Goal: Communication & Community: Share content

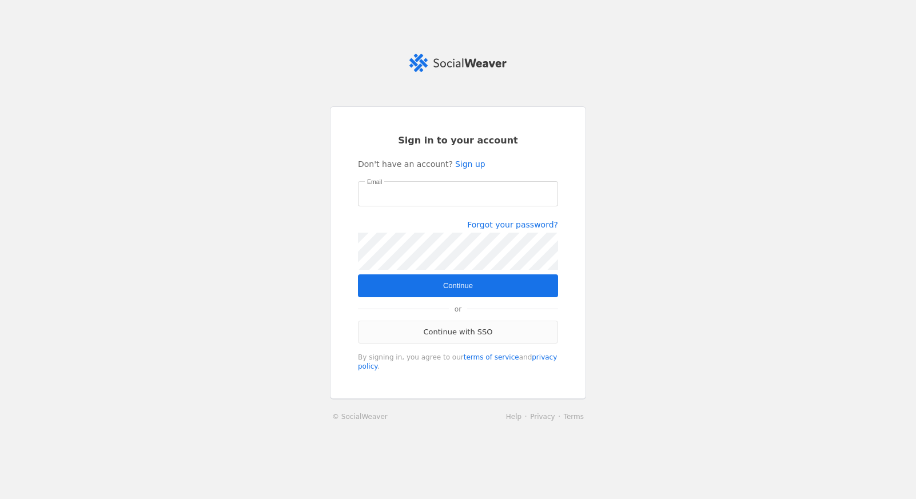
type input "[EMAIL_ADDRESS][PERSON_NAME][DOMAIN_NAME]"
click at [439, 327] on link "Continue with SSO" at bounding box center [458, 332] width 200 height 23
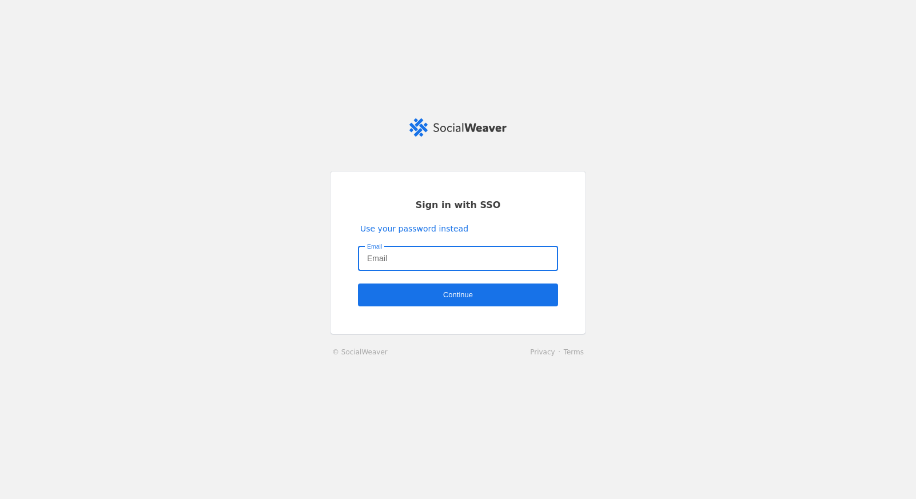
click at [409, 262] on input "Email" at bounding box center [458, 259] width 182 height 14
type input "[EMAIL_ADDRESS][PERSON_NAME][DOMAIN_NAME]"
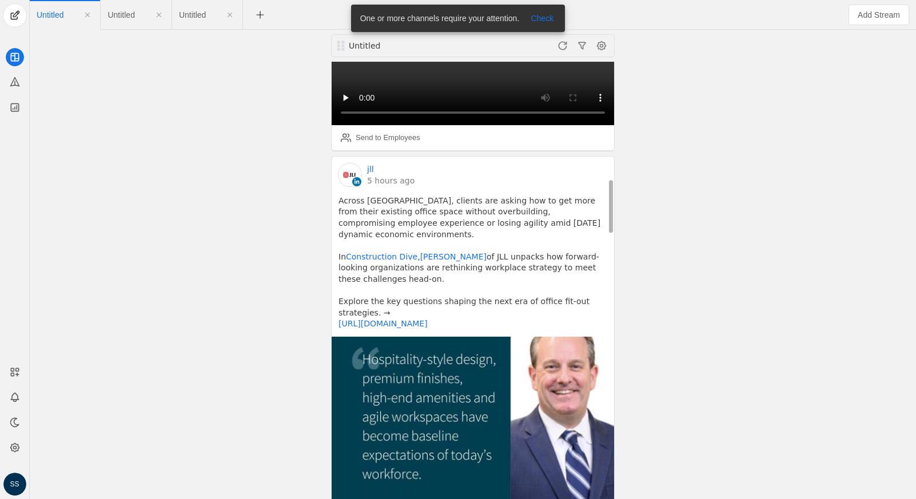
scroll to position [1110, 0]
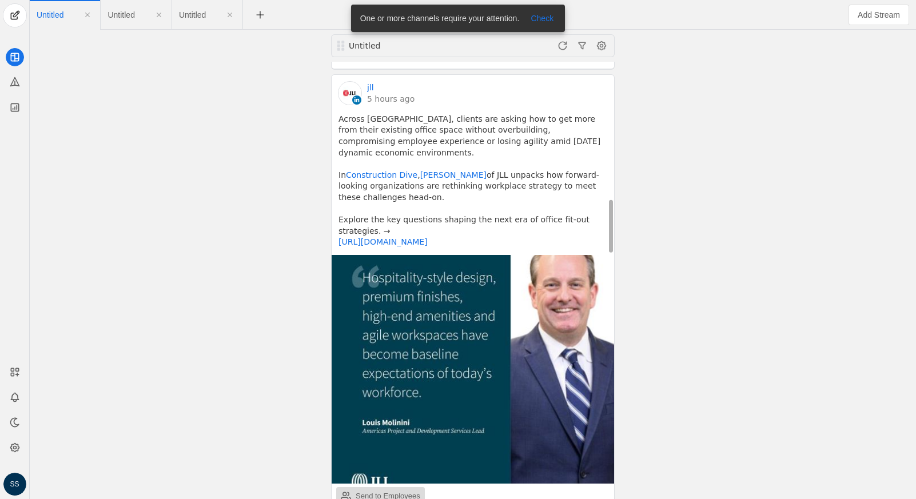
click at [379, 491] on div "Send to Employees" at bounding box center [388, 496] width 65 height 11
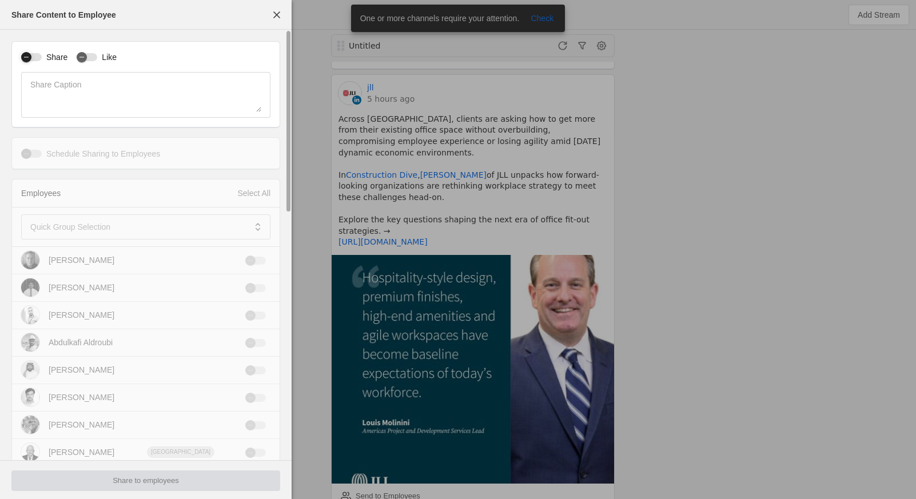
click at [31, 54] on div "button" at bounding box center [26, 57] width 10 height 10
click at [99, 227] on mat-label "Quick Group Selection" at bounding box center [70, 227] width 80 height 14
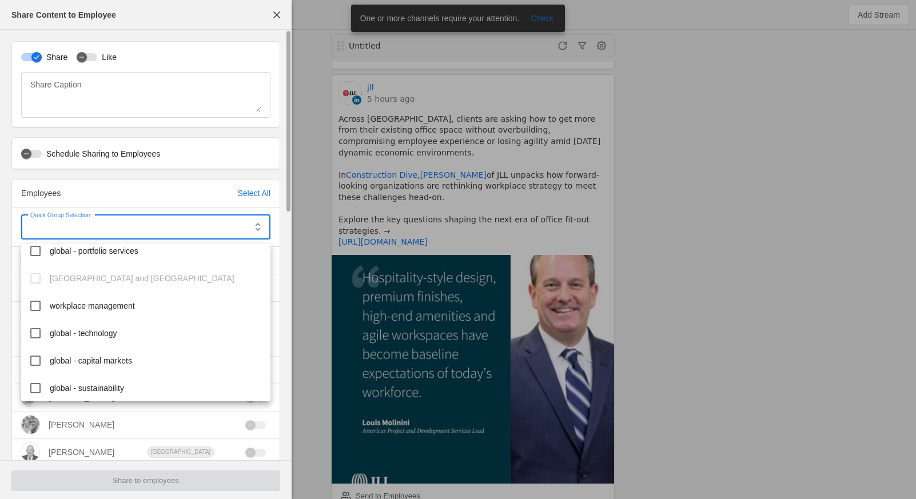
scroll to position [373, 0]
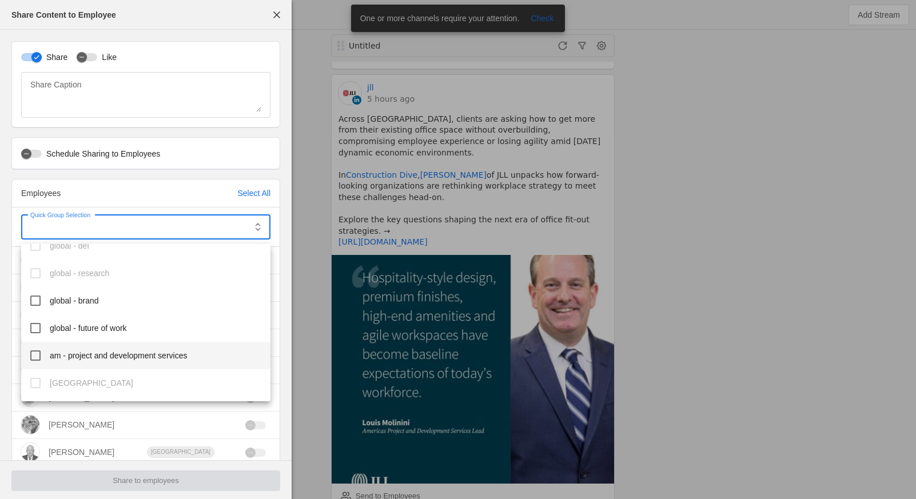
click at [123, 359] on span "am - project and development services" at bounding box center [118, 355] width 137 height 11
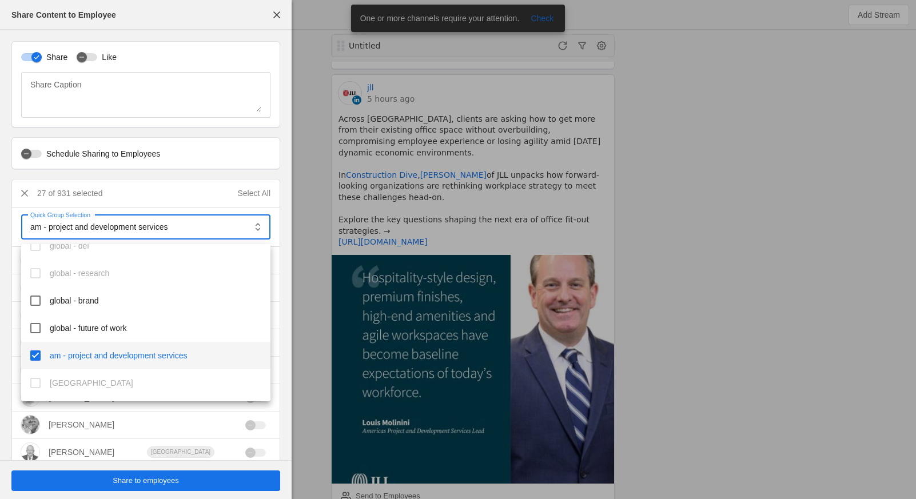
click at [188, 481] on div at bounding box center [458, 249] width 916 height 499
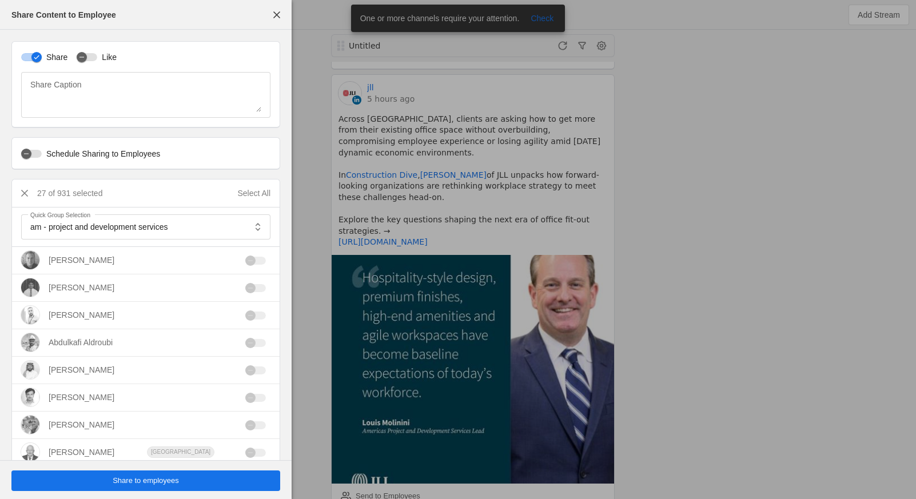
click at [173, 481] on span "Share to employees" at bounding box center [146, 480] width 66 height 11
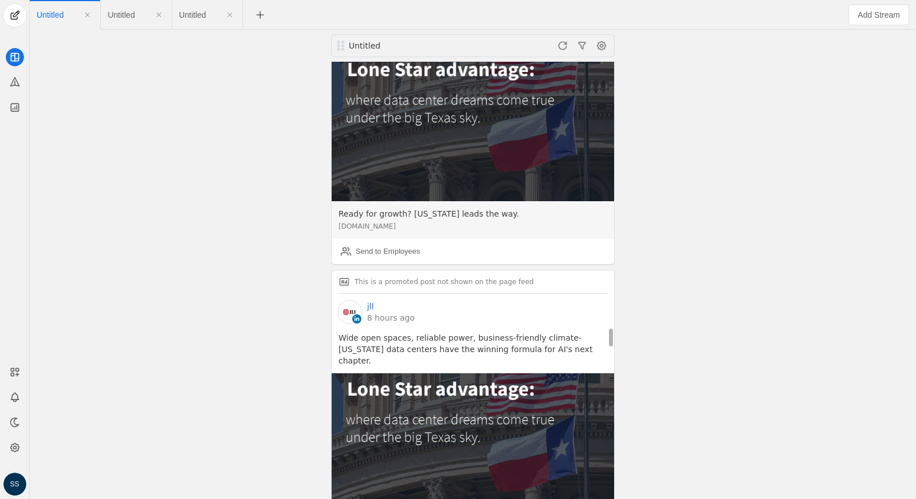
scroll to position [6323, 0]
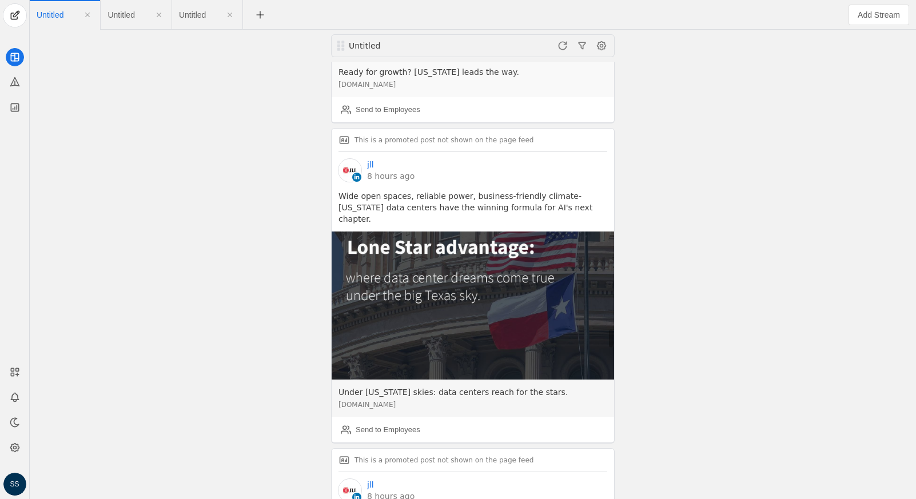
click at [489, 232] on img at bounding box center [473, 306] width 283 height 148
click at [484, 232] on img at bounding box center [473, 306] width 283 height 148
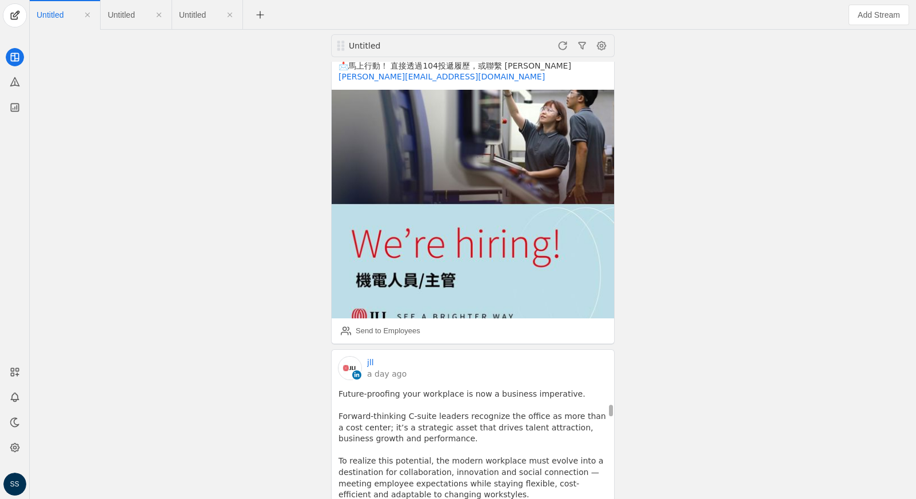
scroll to position [16389, 0]
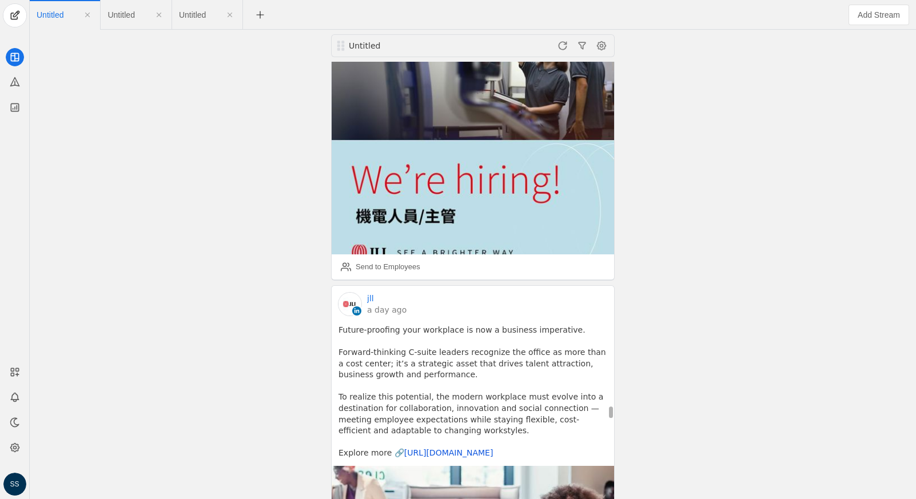
scroll to position [16548, 0]
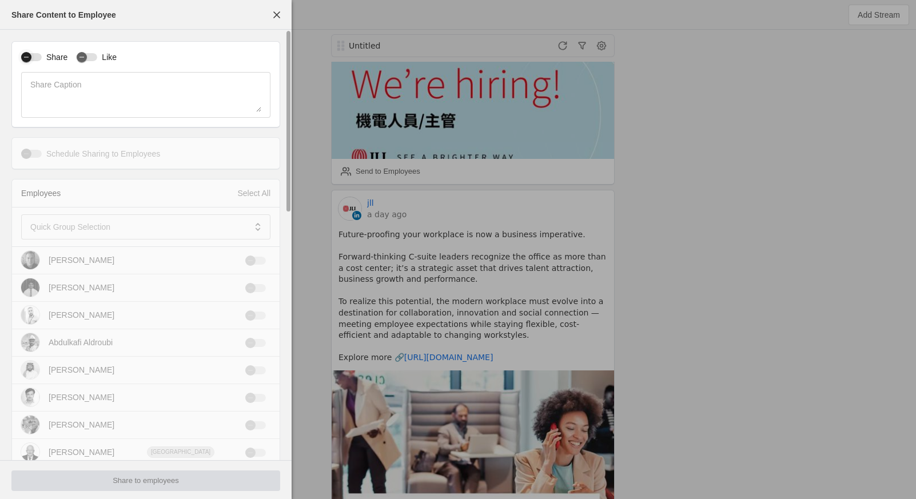
click at [37, 56] on div "button" at bounding box center [31, 57] width 21 height 8
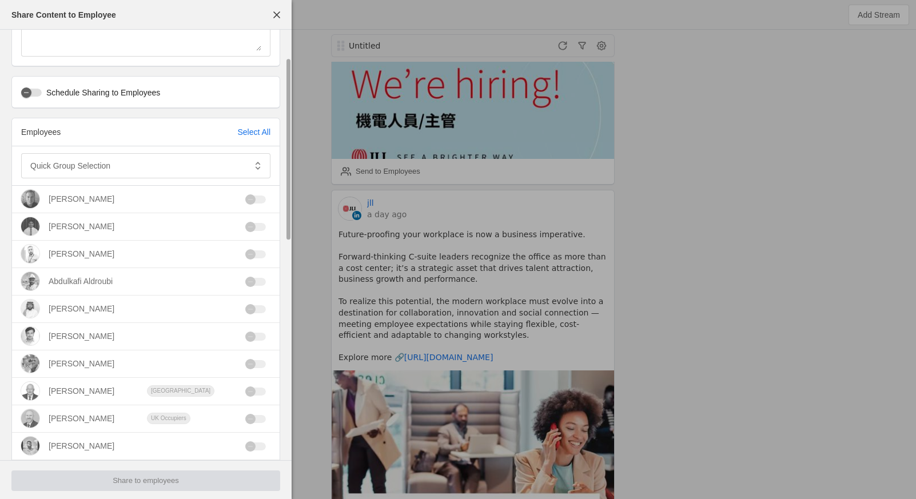
scroll to position [70, 0]
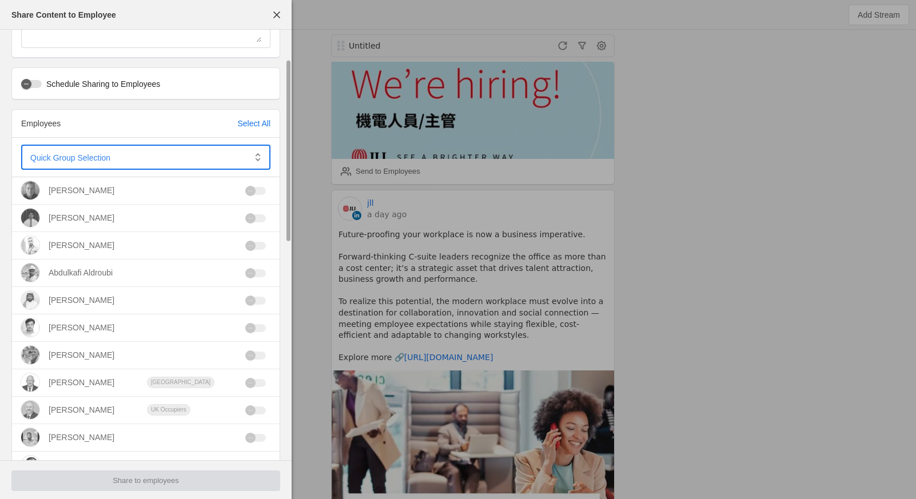
click at [113, 152] on span at bounding box center [137, 157] width 215 height 11
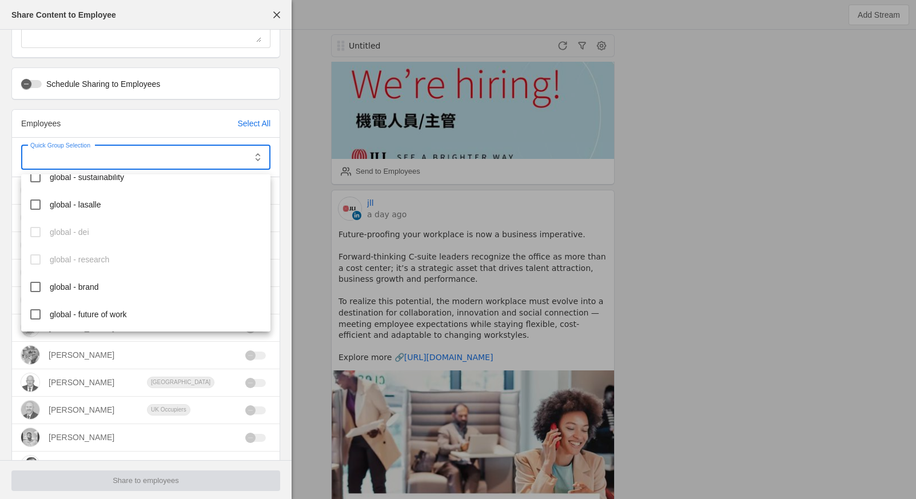
scroll to position [332, 0]
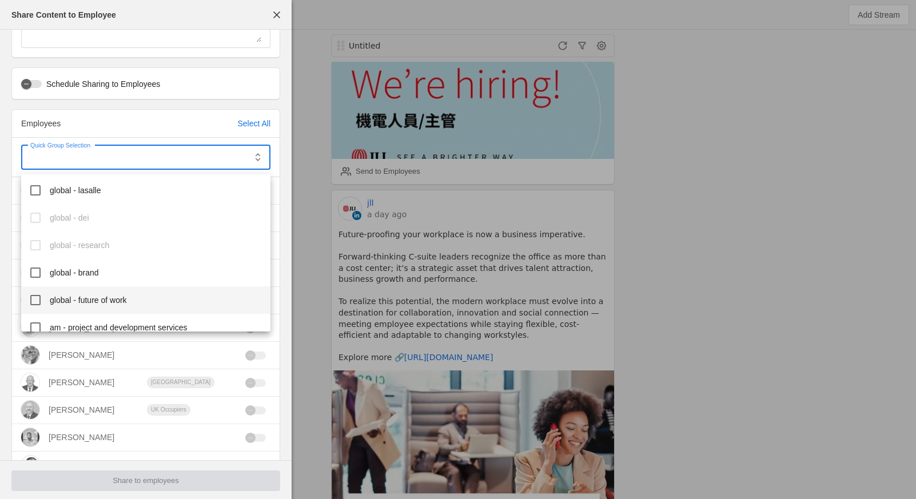
click at [97, 302] on span "global - future of work" at bounding box center [88, 300] width 77 height 11
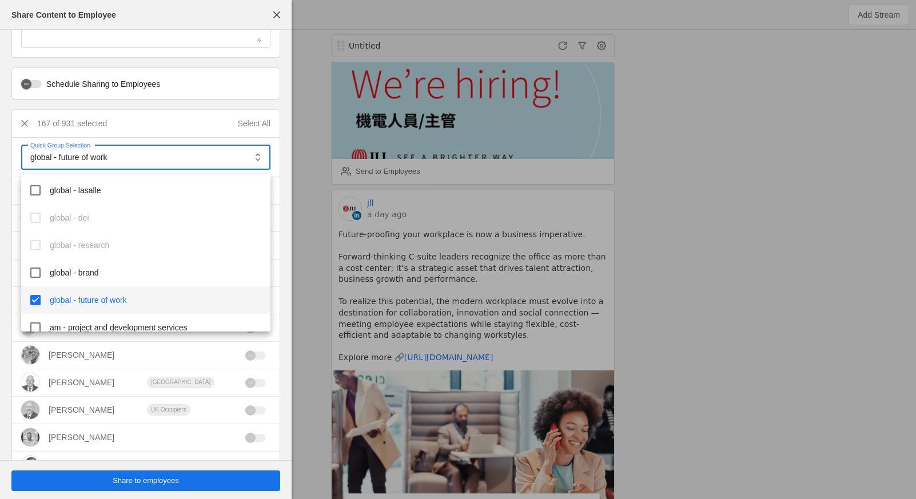
click at [132, 477] on div at bounding box center [458, 249] width 916 height 499
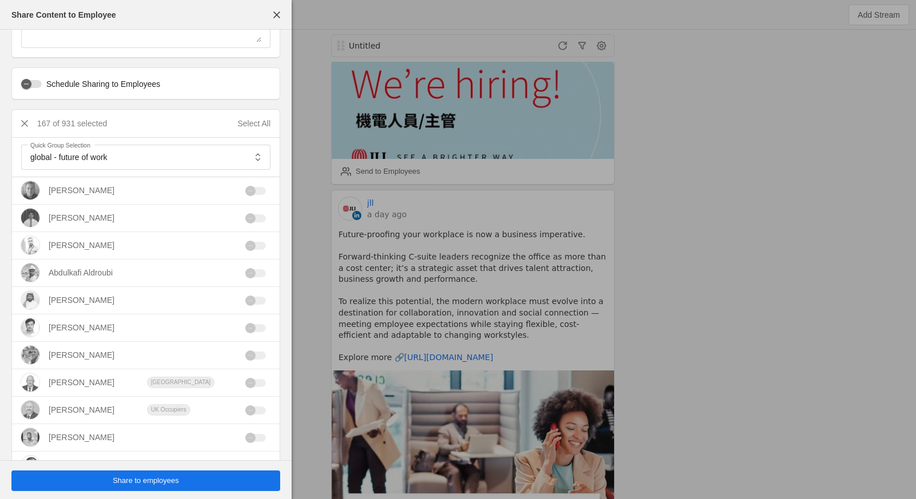
click at [130, 479] on span "Share to employees" at bounding box center [146, 480] width 66 height 11
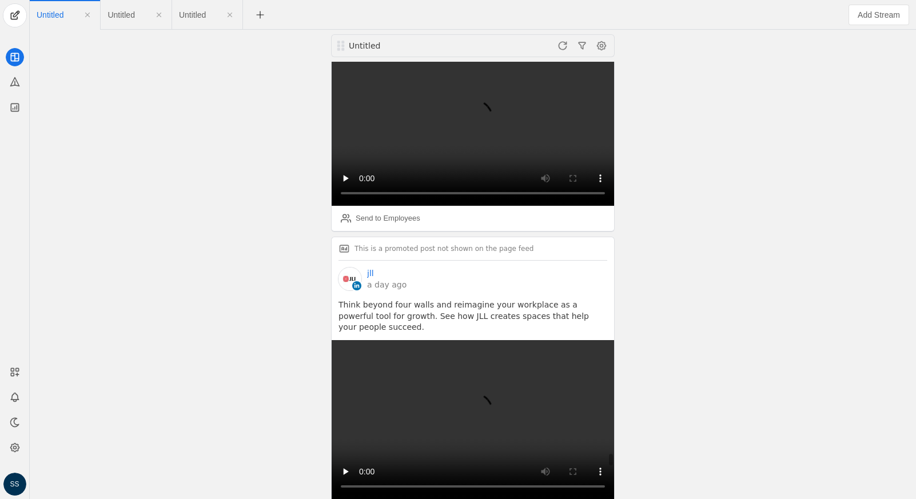
scroll to position [22092, 0]
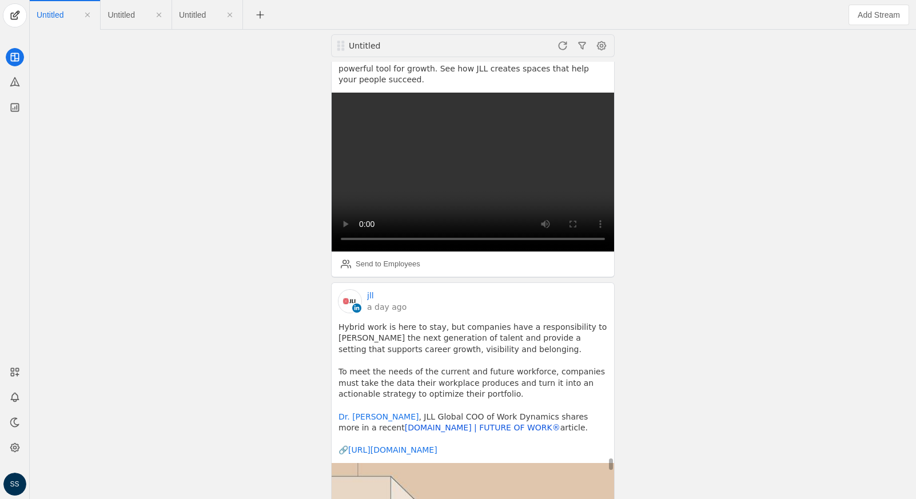
scroll to position [22357, 0]
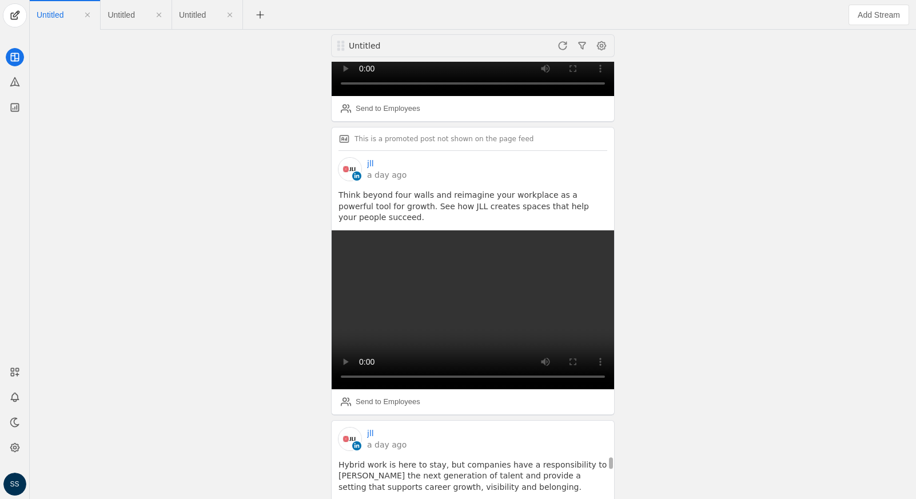
scroll to position [22417, 0]
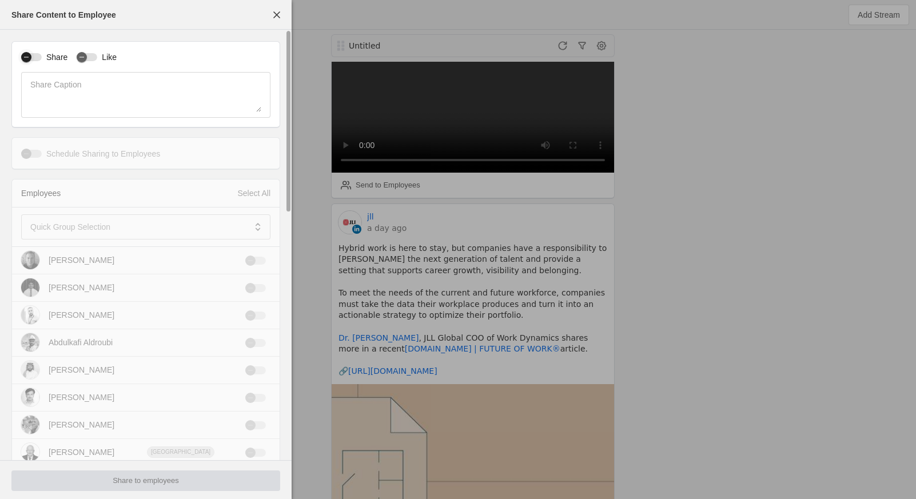
click at [28, 58] on icon "button" at bounding box center [26, 57] width 7 height 7
click at [97, 229] on mat-label "Quick Group Selection" at bounding box center [70, 227] width 80 height 14
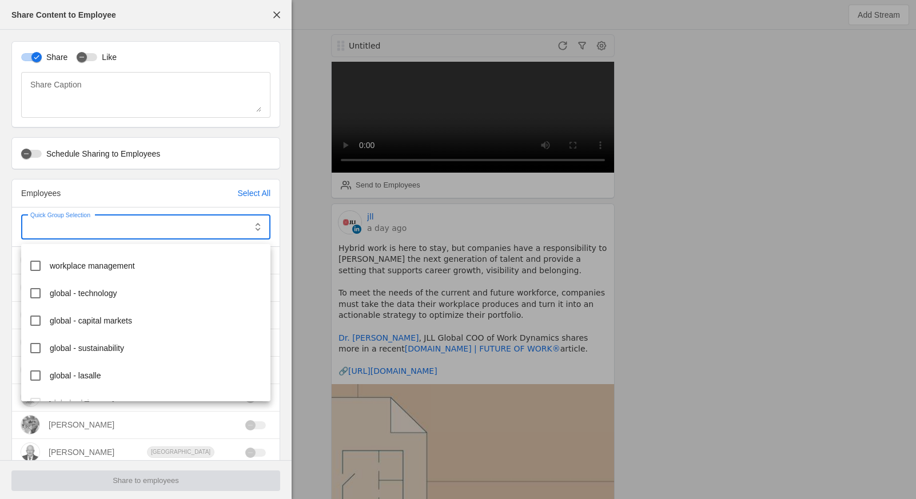
scroll to position [196, 0]
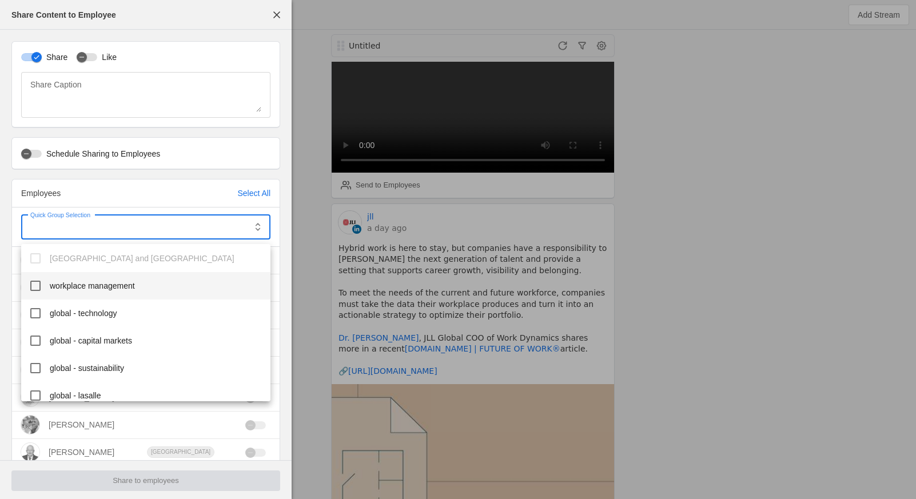
click at [102, 288] on span "workplace management" at bounding box center [92, 285] width 85 height 11
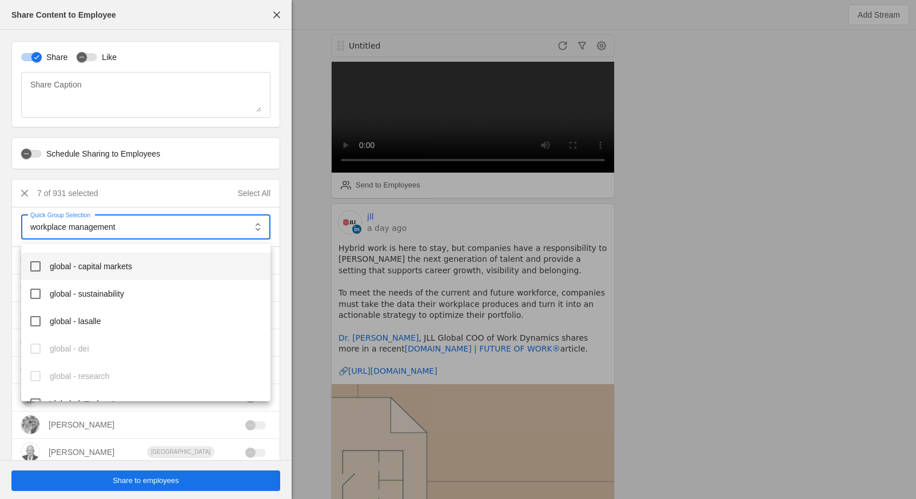
scroll to position [280, 0]
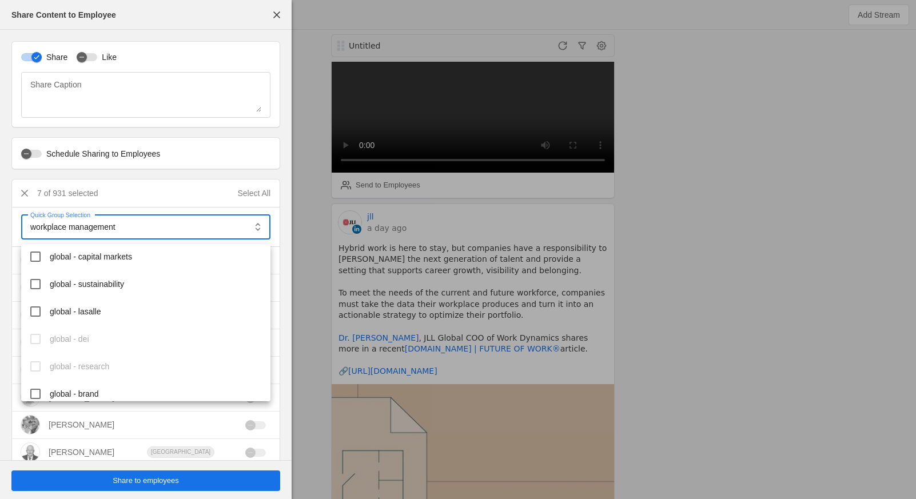
click at [148, 480] on div at bounding box center [458, 249] width 916 height 499
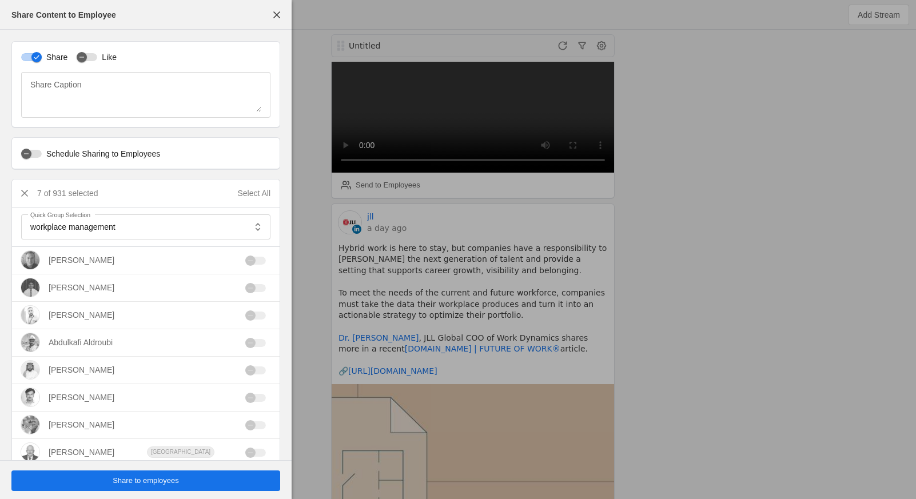
click at [138, 480] on span "Share to employees" at bounding box center [146, 480] width 66 height 11
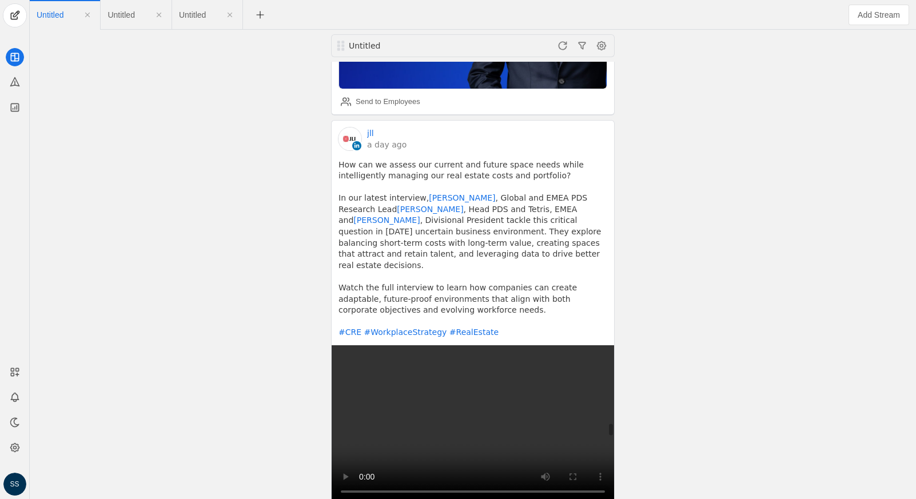
scroll to position [24731, 0]
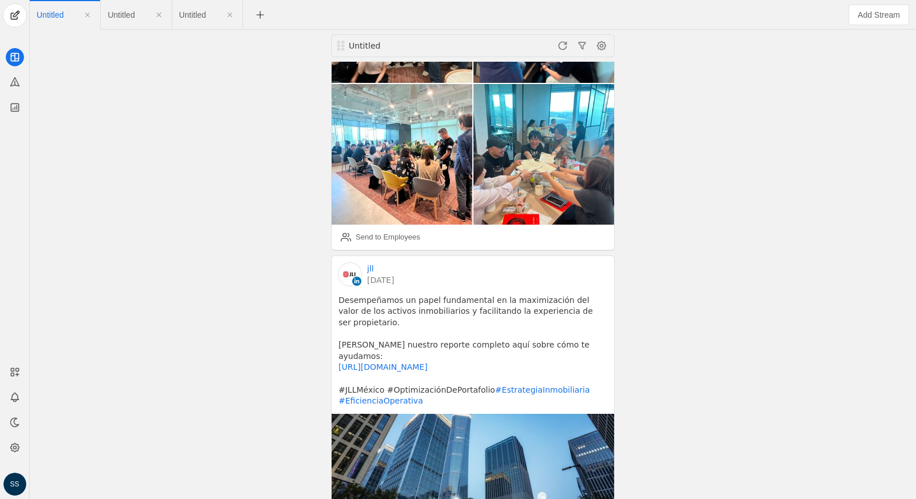
scroll to position [27681, 0]
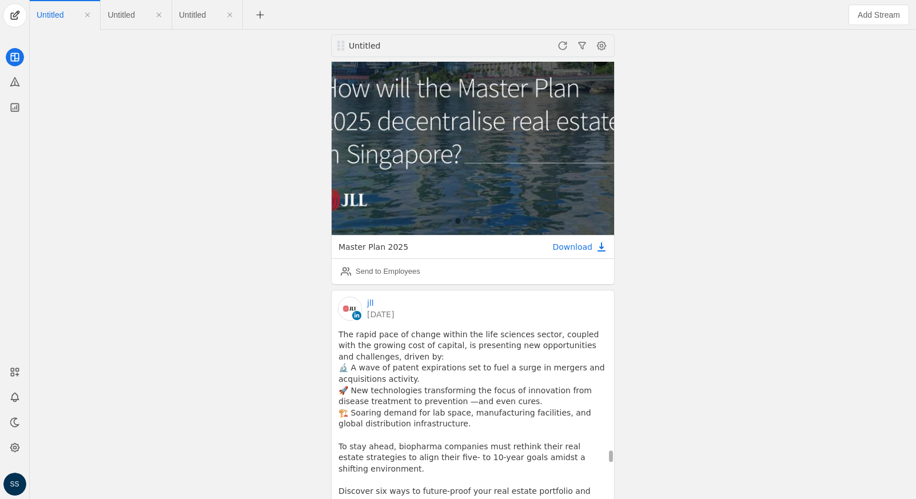
scroll to position [29925, 0]
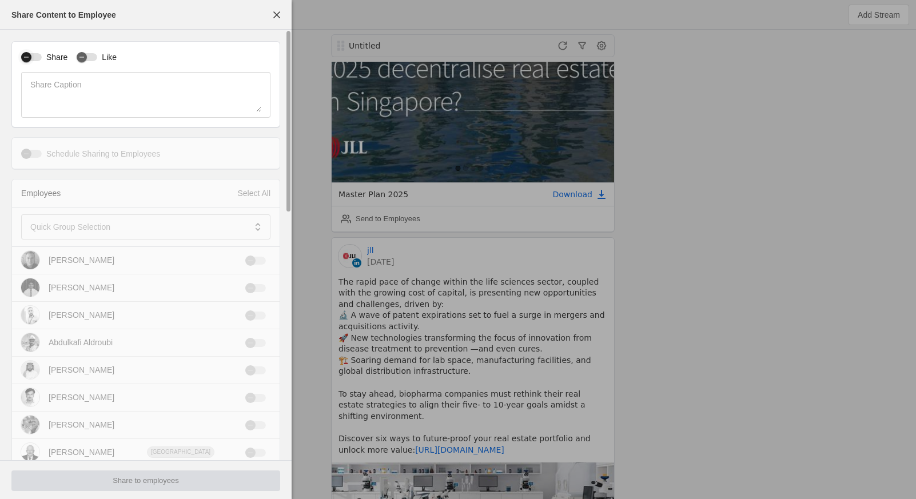
click at [33, 58] on div "button" at bounding box center [26, 57] width 16 height 16
click at [112, 235] on div at bounding box center [137, 226] width 215 height 25
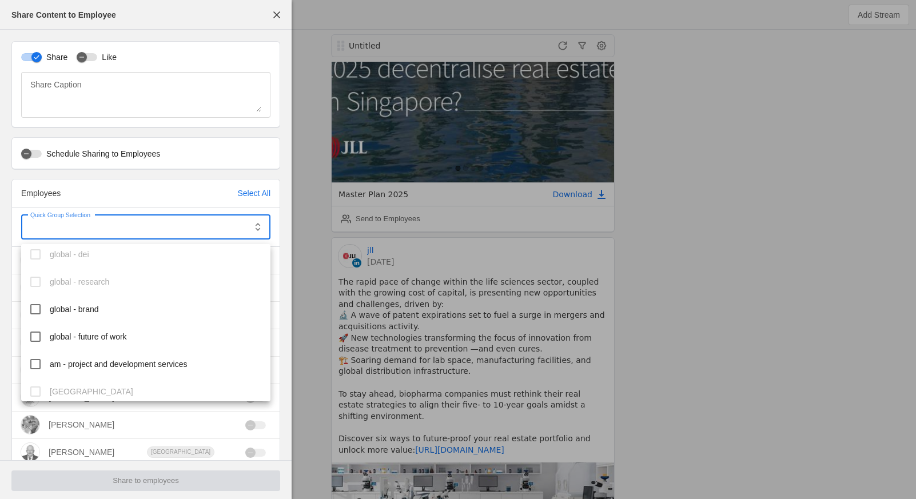
scroll to position [373, 0]
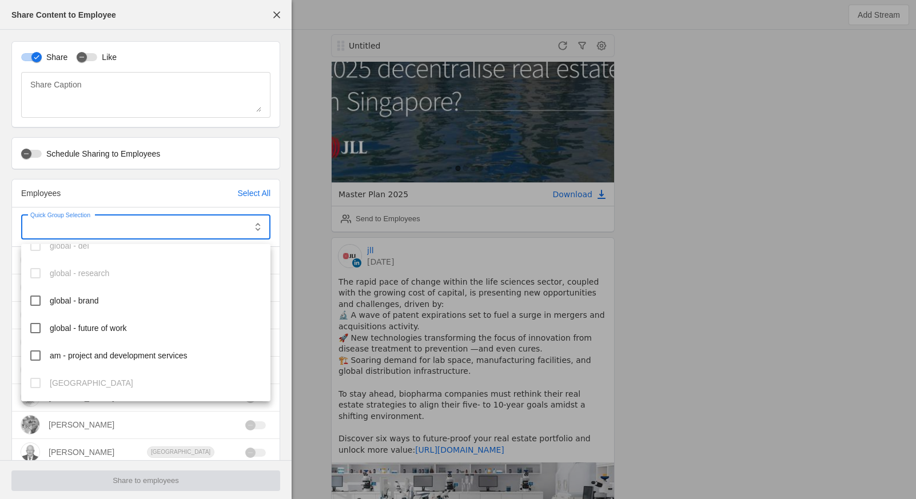
click at [276, 17] on div at bounding box center [458, 249] width 916 height 499
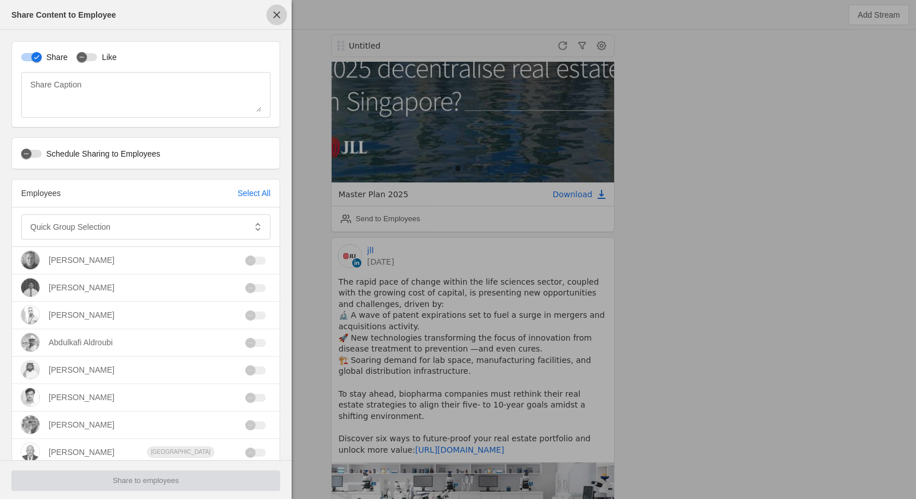
click at [280, 10] on span "button" at bounding box center [276, 15] width 21 height 21
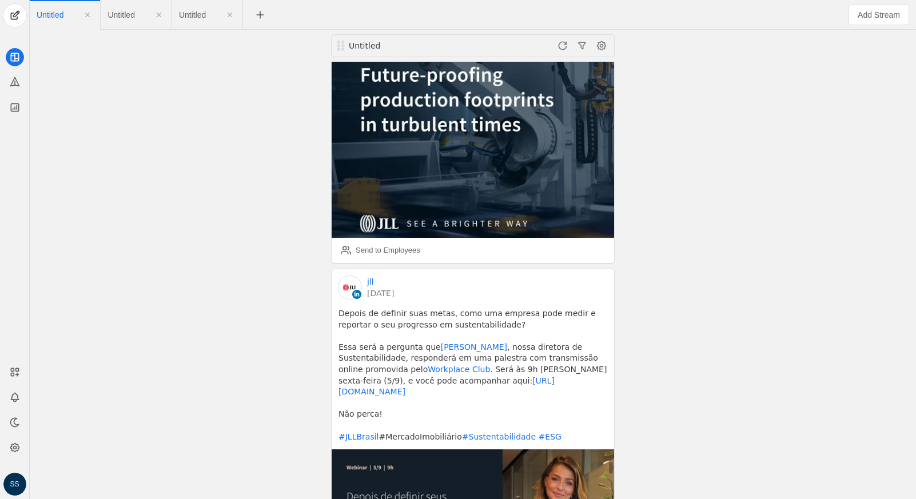
scroll to position [30741, 0]
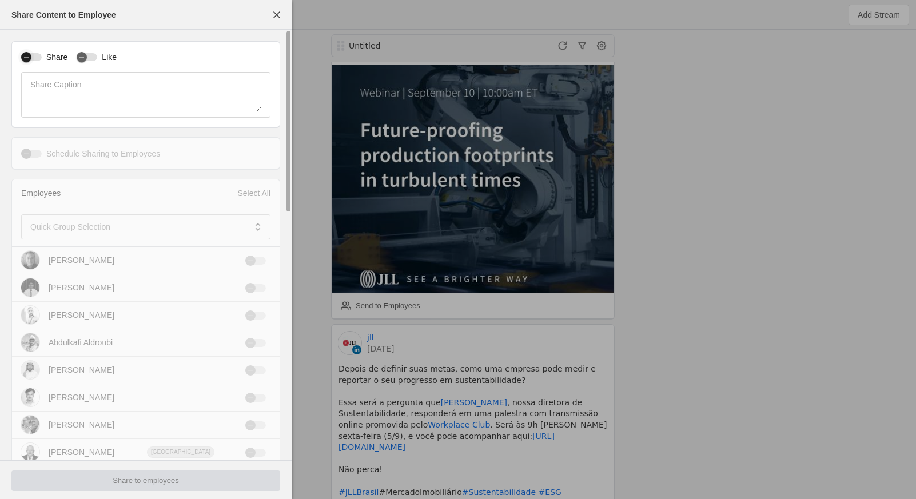
click at [40, 54] on div "button" at bounding box center [31, 57] width 21 height 8
click at [105, 230] on mat-label "Quick Group Selection" at bounding box center [70, 227] width 80 height 14
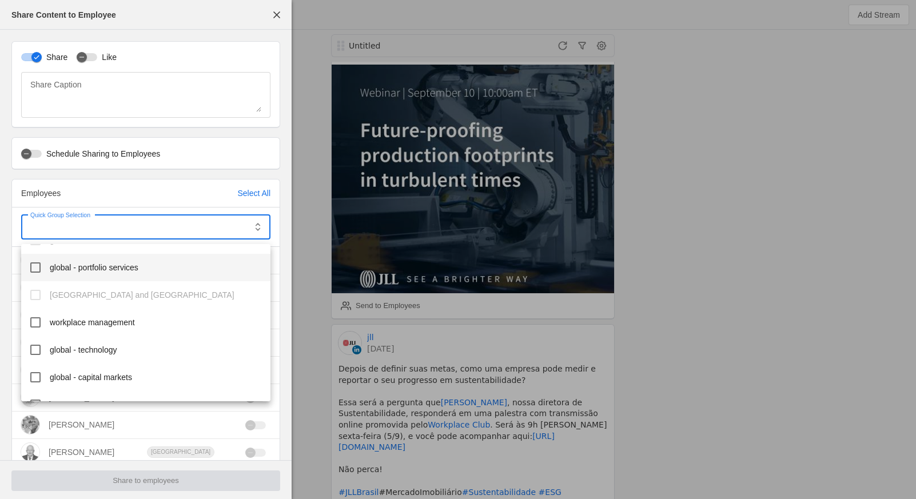
scroll to position [174, 0]
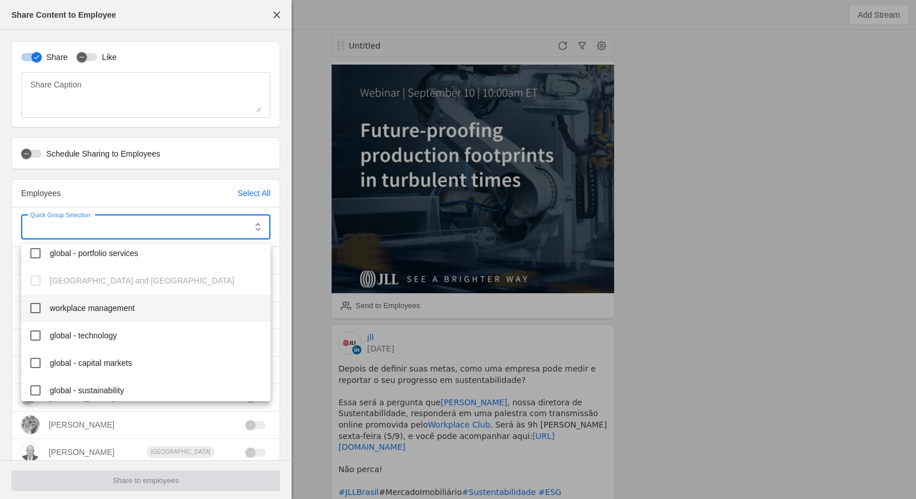
click at [105, 300] on mat-option "workplace management" at bounding box center [145, 308] width 249 height 27
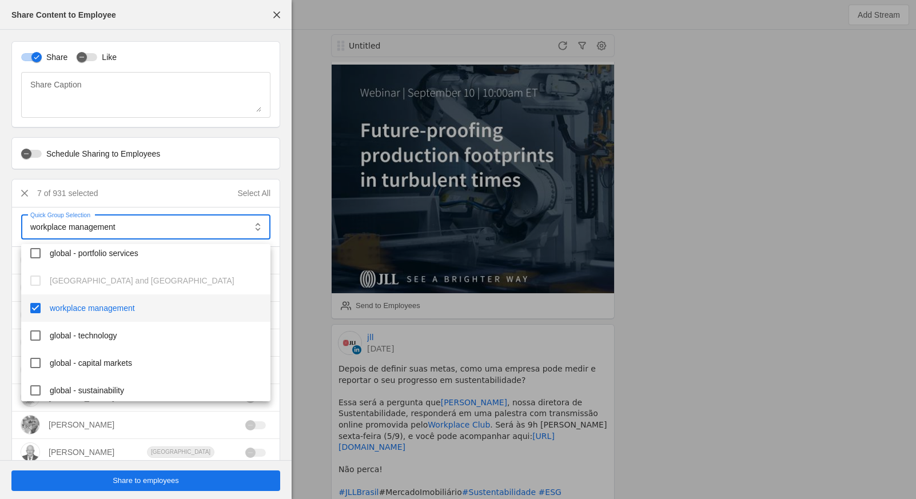
click at [158, 480] on div at bounding box center [458, 249] width 916 height 499
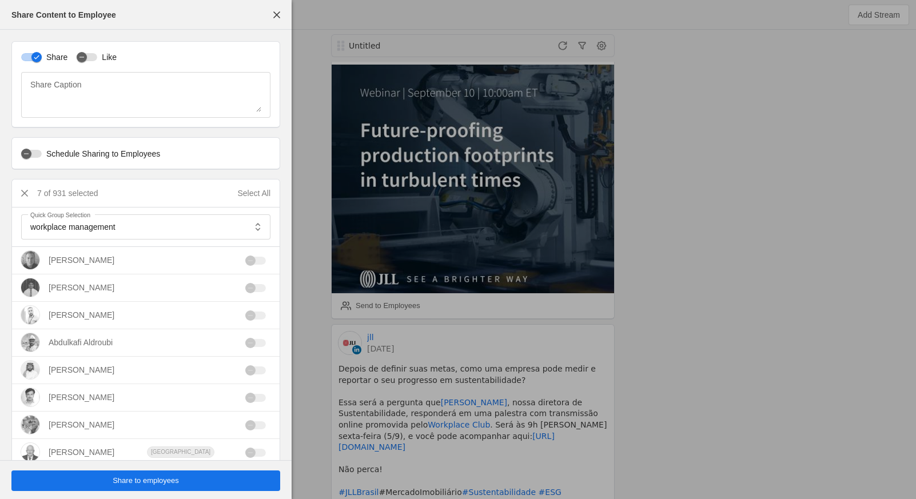
click at [144, 480] on span "Share to employees" at bounding box center [146, 480] width 66 height 11
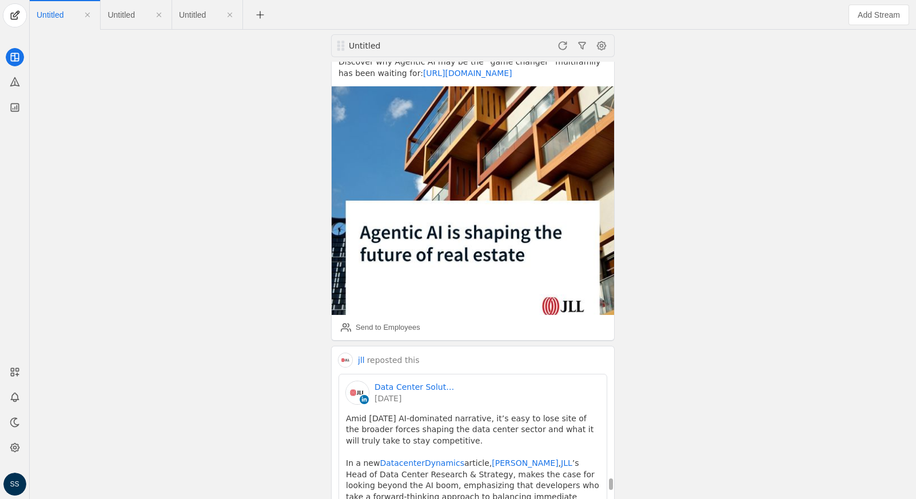
scroll to position [31923, 0]
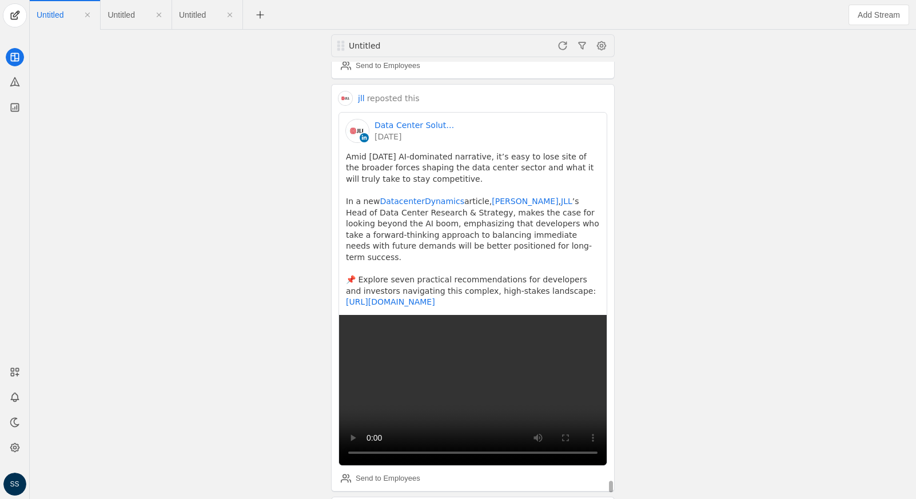
scroll to position [32248, 0]
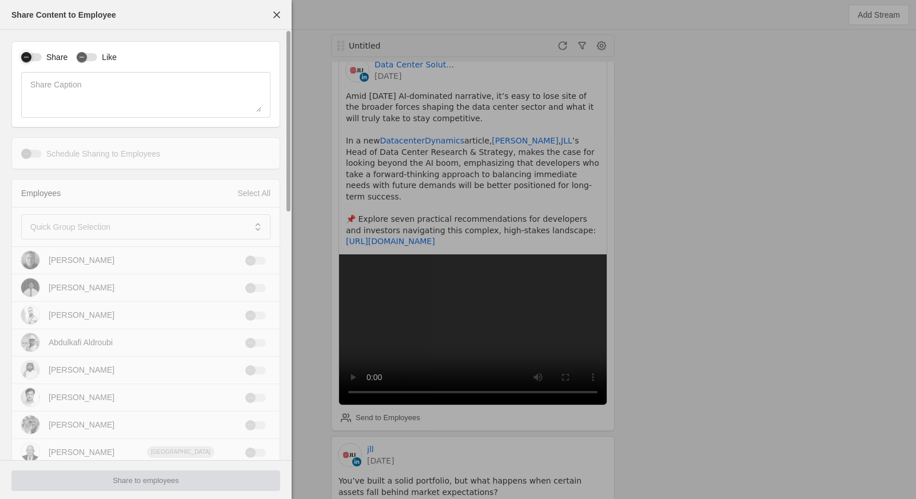
click at [31, 58] on div "button" at bounding box center [26, 57] width 10 height 10
click at [98, 232] on mat-label "Quick Group Selection" at bounding box center [70, 227] width 80 height 14
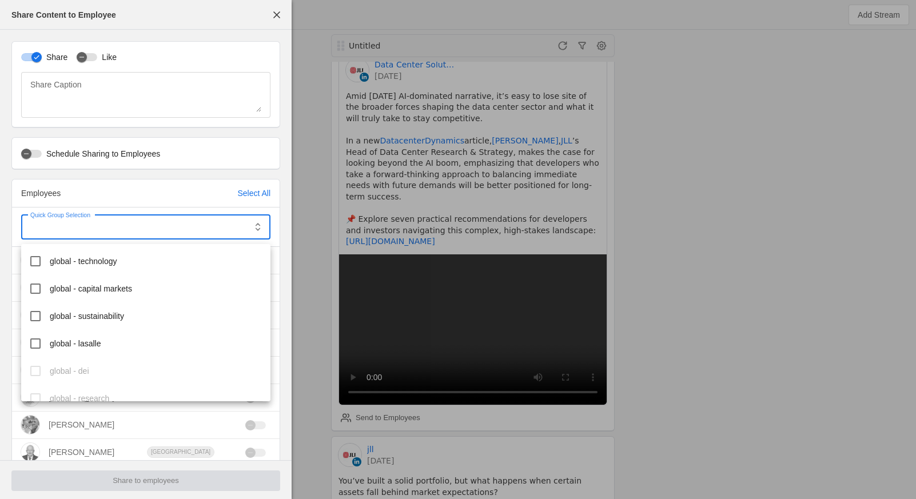
scroll to position [250, 0]
click at [105, 287] on span "global - capital markets" at bounding box center [91, 286] width 82 height 11
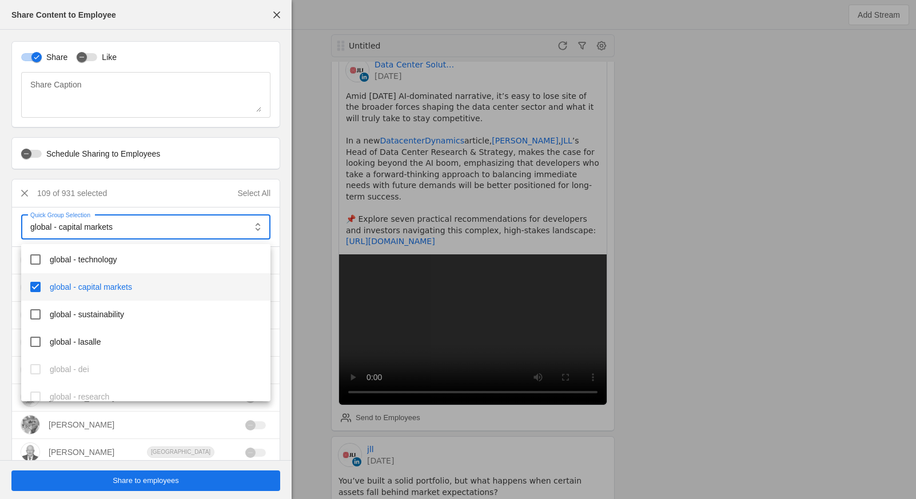
click at [160, 478] on div at bounding box center [458, 249] width 916 height 499
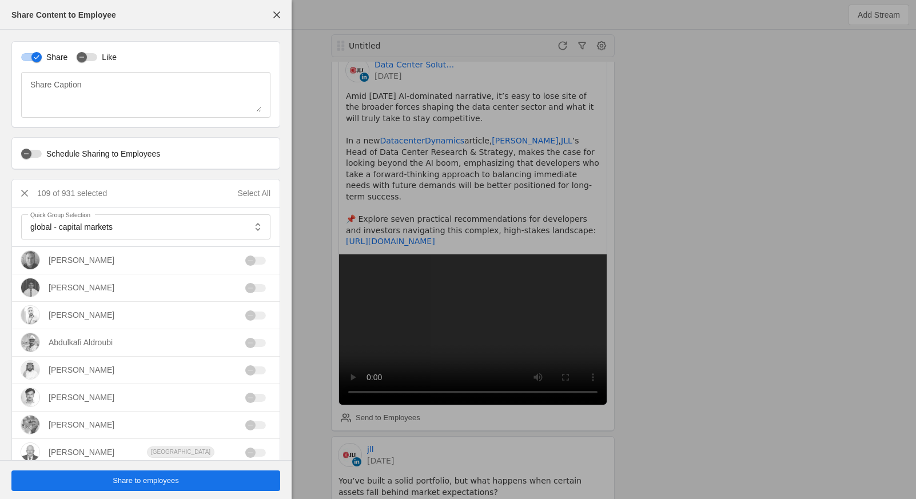
click at [147, 478] on span "Share to employees" at bounding box center [146, 480] width 66 height 11
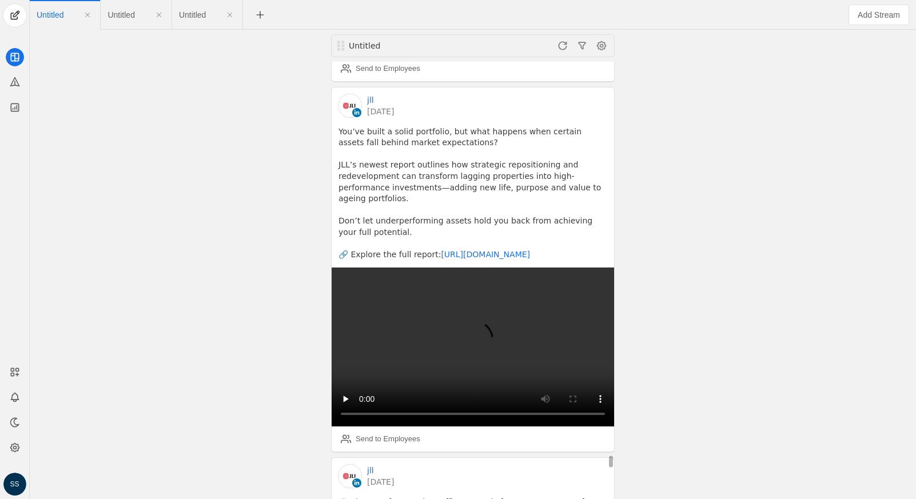
scroll to position [33763, 0]
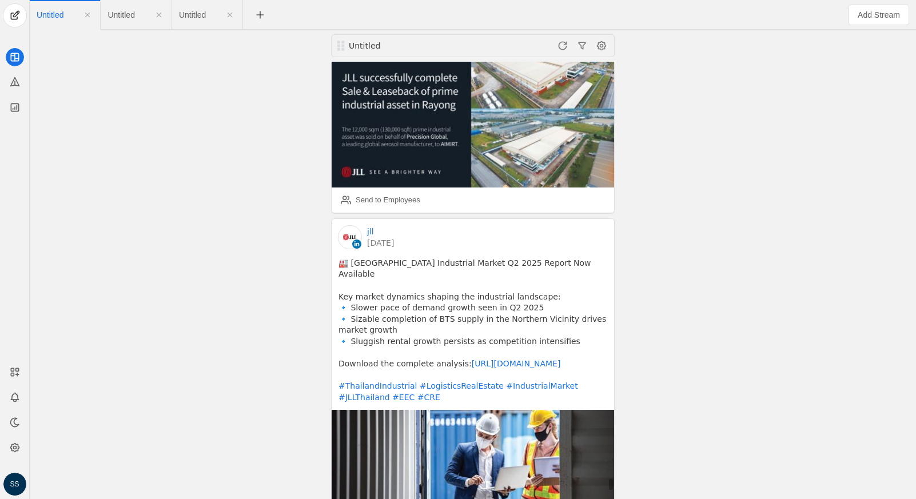
scroll to position [74172, 0]
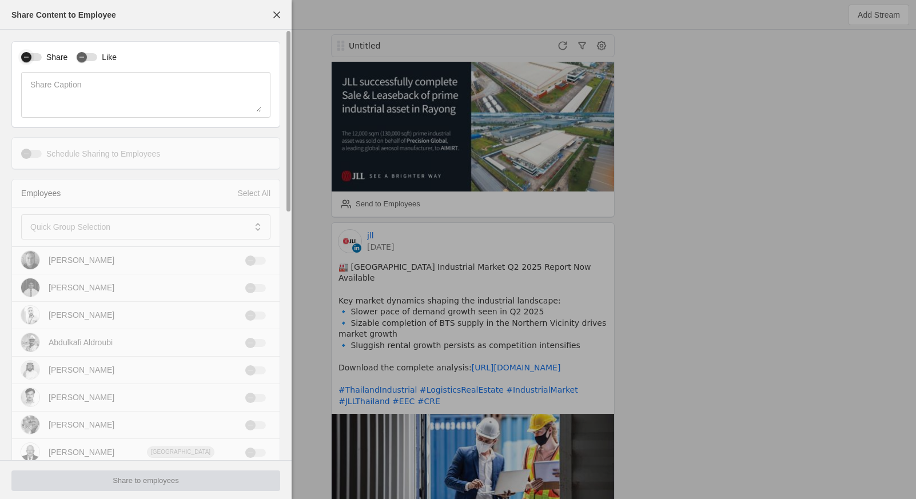
click at [37, 58] on div "button" at bounding box center [31, 57] width 21 height 8
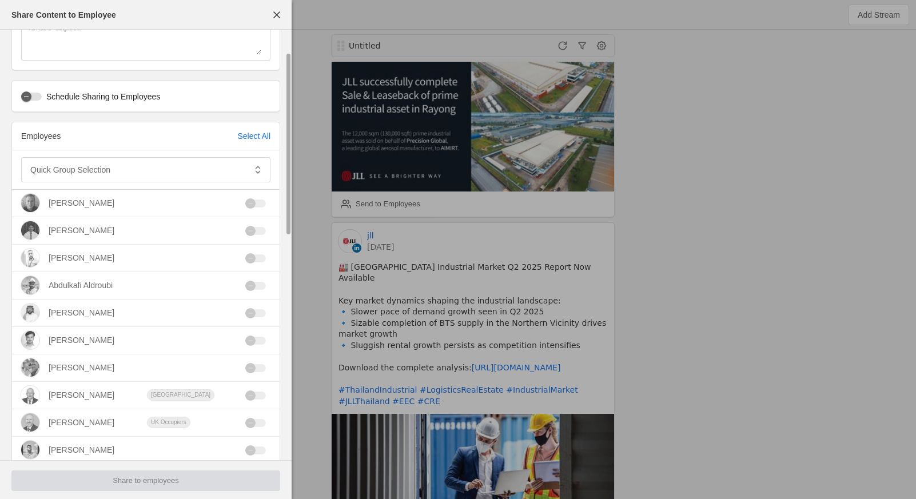
scroll to position [52, 0]
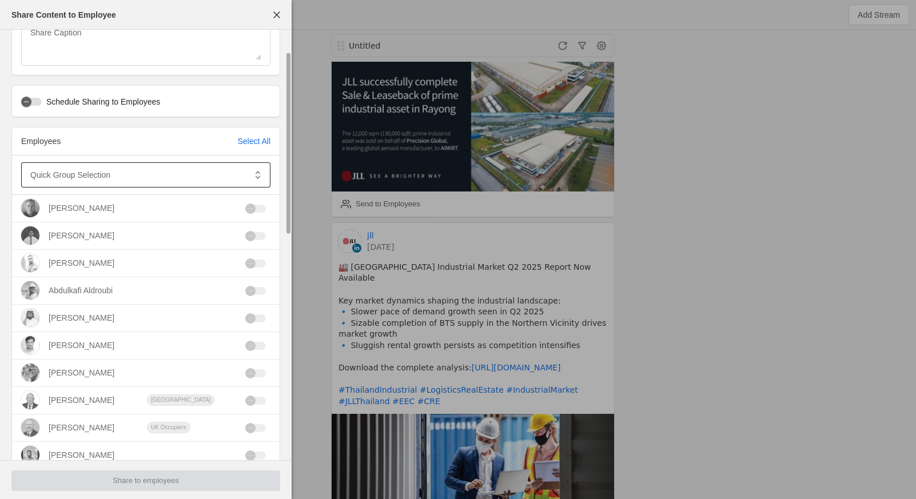
click at [66, 173] on mat-label "Quick Group Selection" at bounding box center [70, 175] width 80 height 14
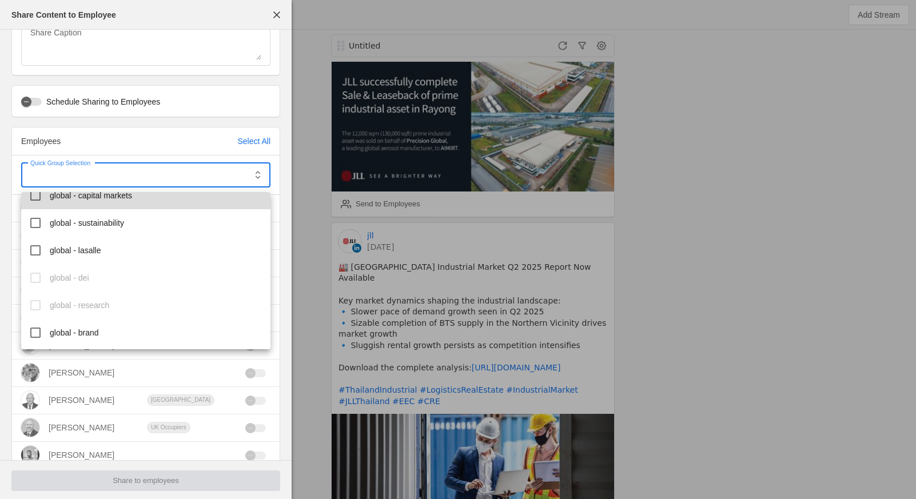
click at [103, 203] on mat-option "global - capital markets" at bounding box center [145, 195] width 249 height 27
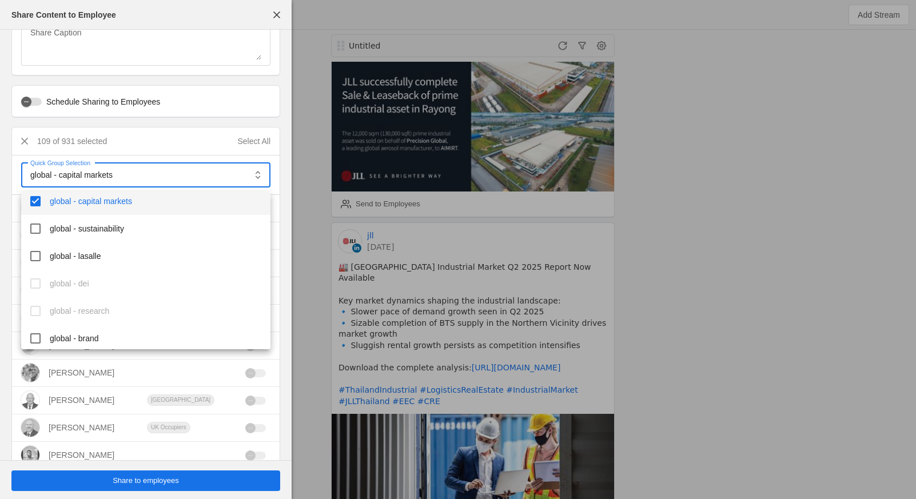
click at [166, 484] on div at bounding box center [458, 249] width 916 height 499
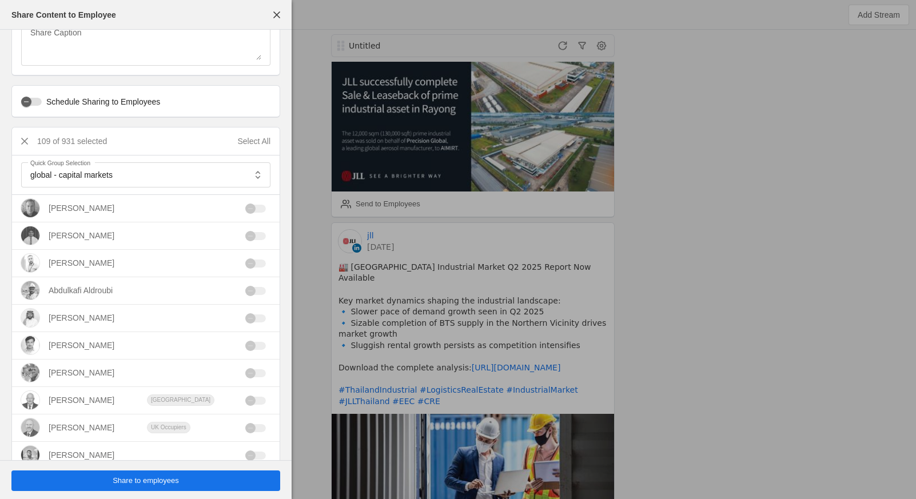
click at [161, 484] on span "Share to employees" at bounding box center [146, 480] width 66 height 11
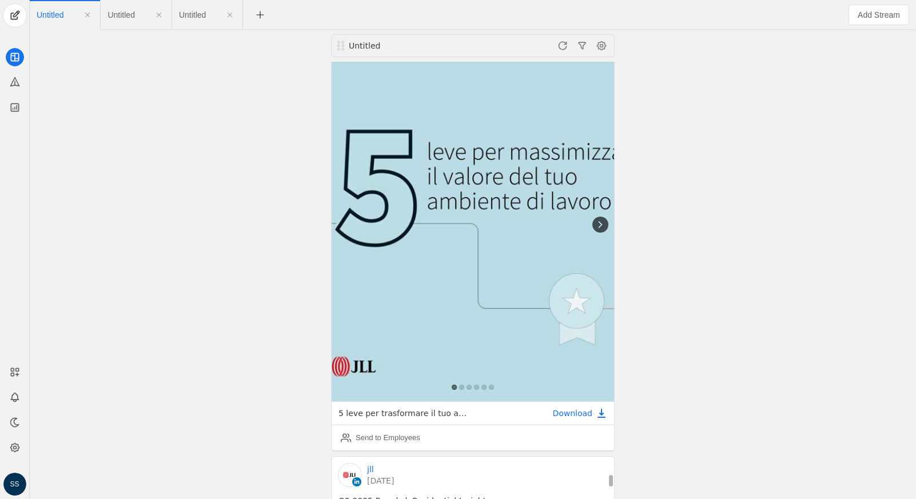
scroll to position [85144, 0]
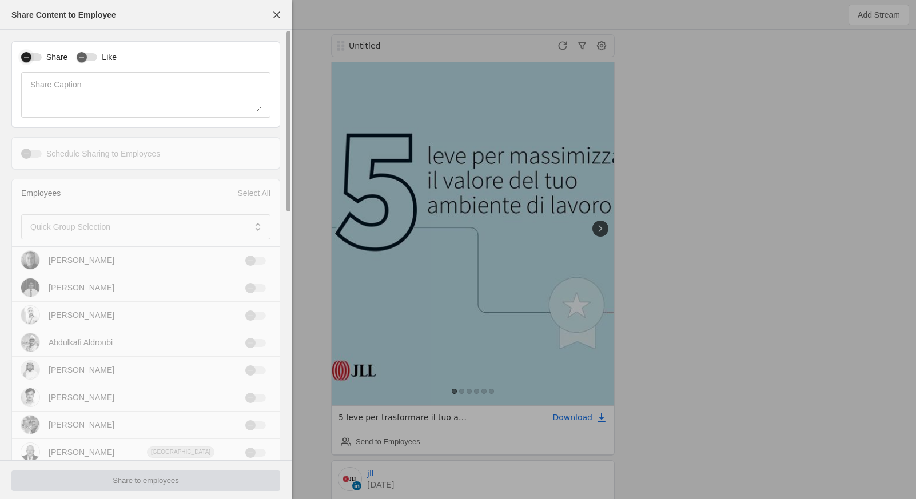
click at [34, 58] on button "Share" at bounding box center [31, 57] width 21 height 8
click at [114, 226] on span at bounding box center [137, 226] width 215 height 11
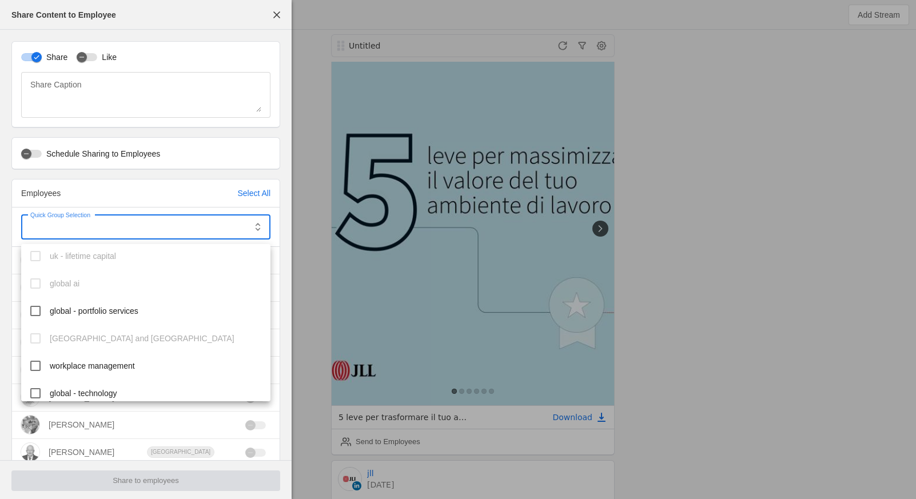
scroll to position [142, 0]
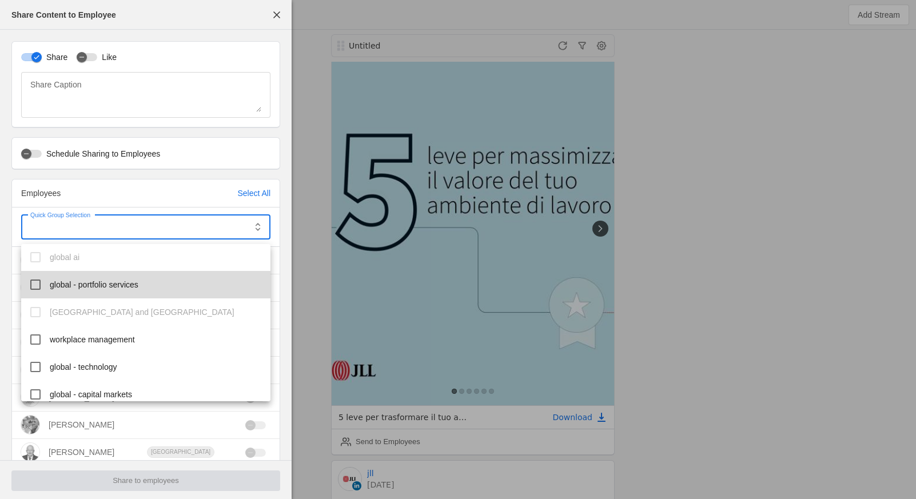
click at [116, 289] on span "global - portfolio services" at bounding box center [94, 284] width 89 height 11
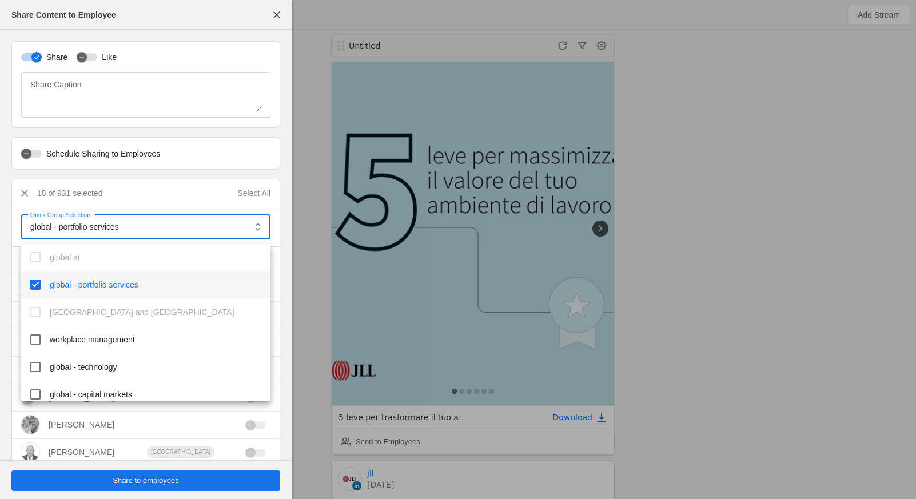
click at [160, 485] on div at bounding box center [458, 249] width 916 height 499
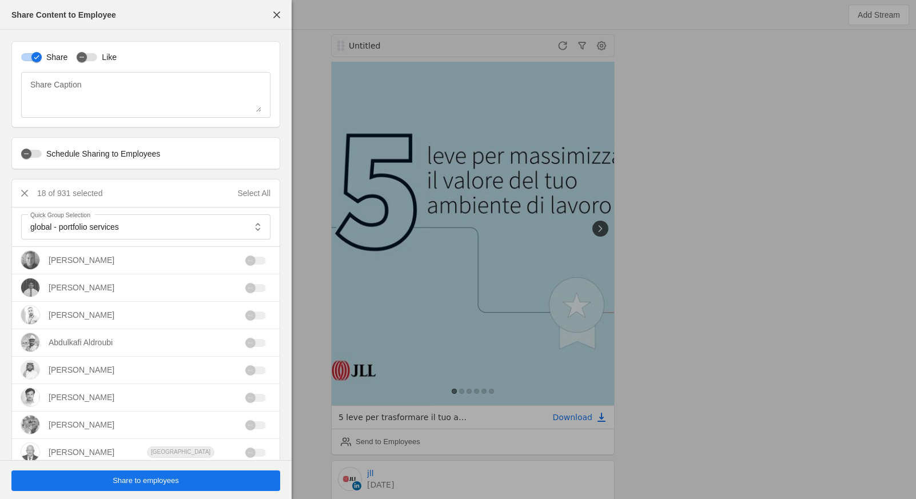
click at [161, 482] on span "Share to employees" at bounding box center [146, 480] width 66 height 11
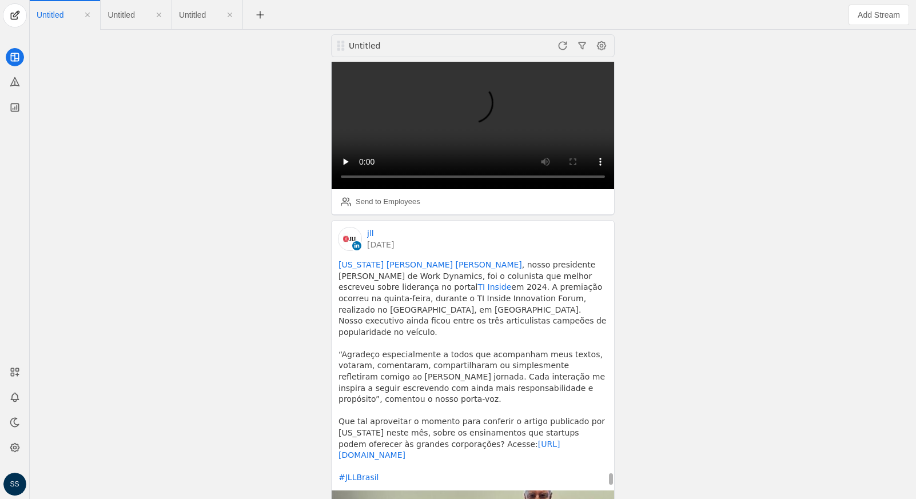
scroll to position [92569, 0]
